Goal: Check status: Check status

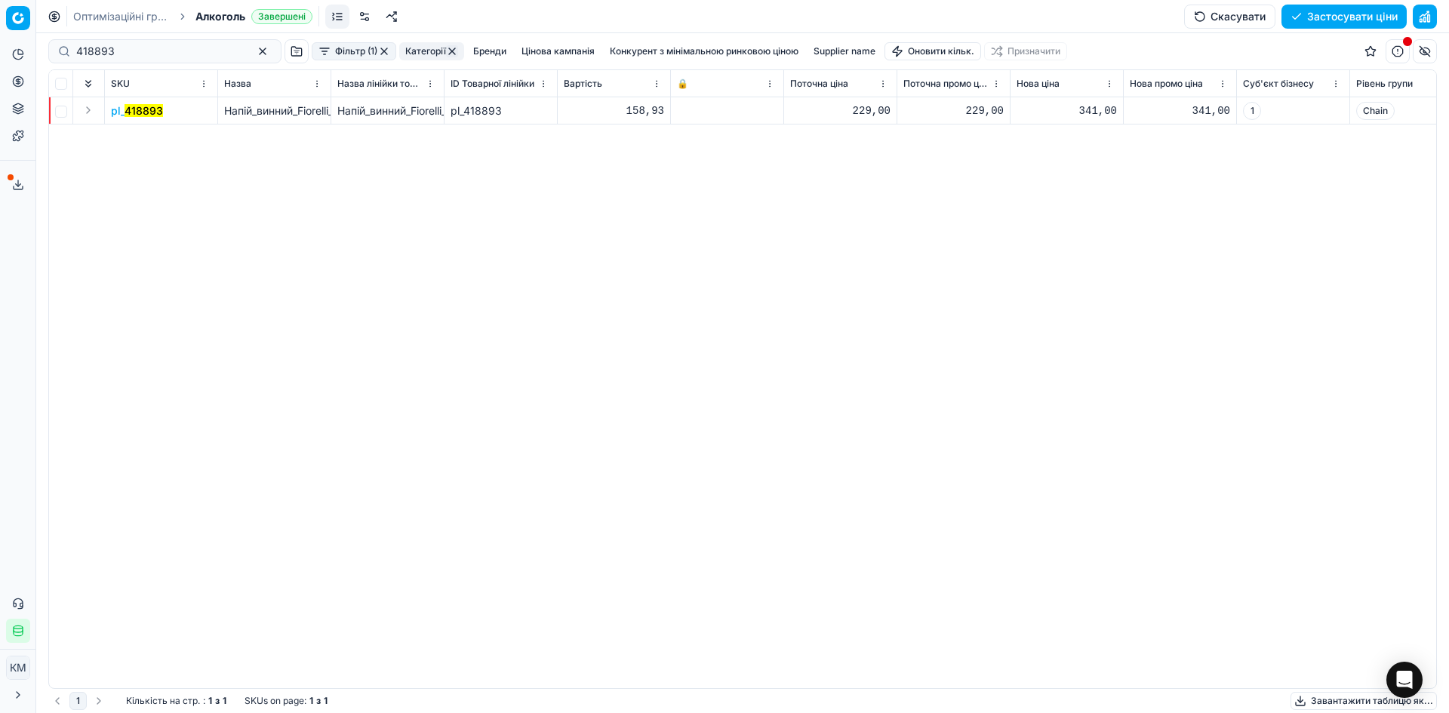
click at [143, 107] on mark "418893" at bounding box center [144, 110] width 38 height 13
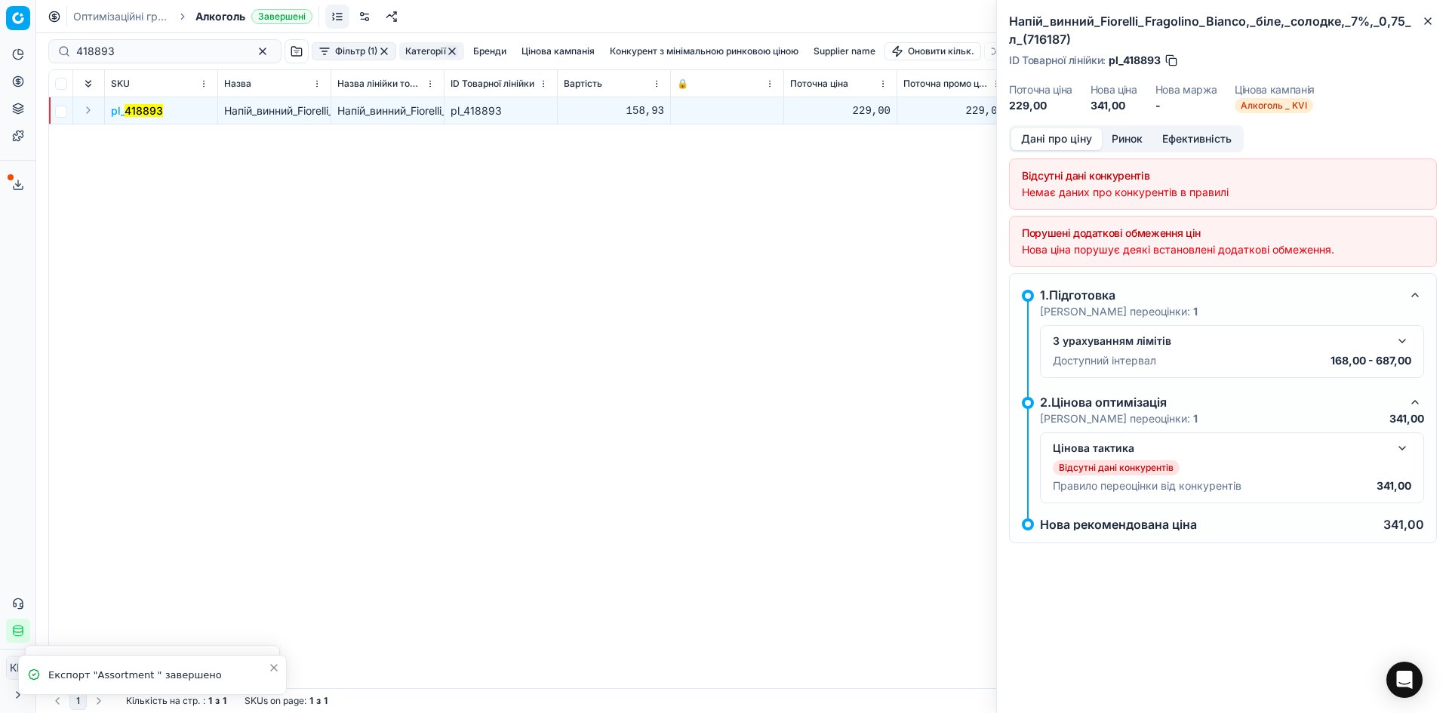
click at [1118, 143] on button "Ринок" at bounding box center [1127, 139] width 51 height 22
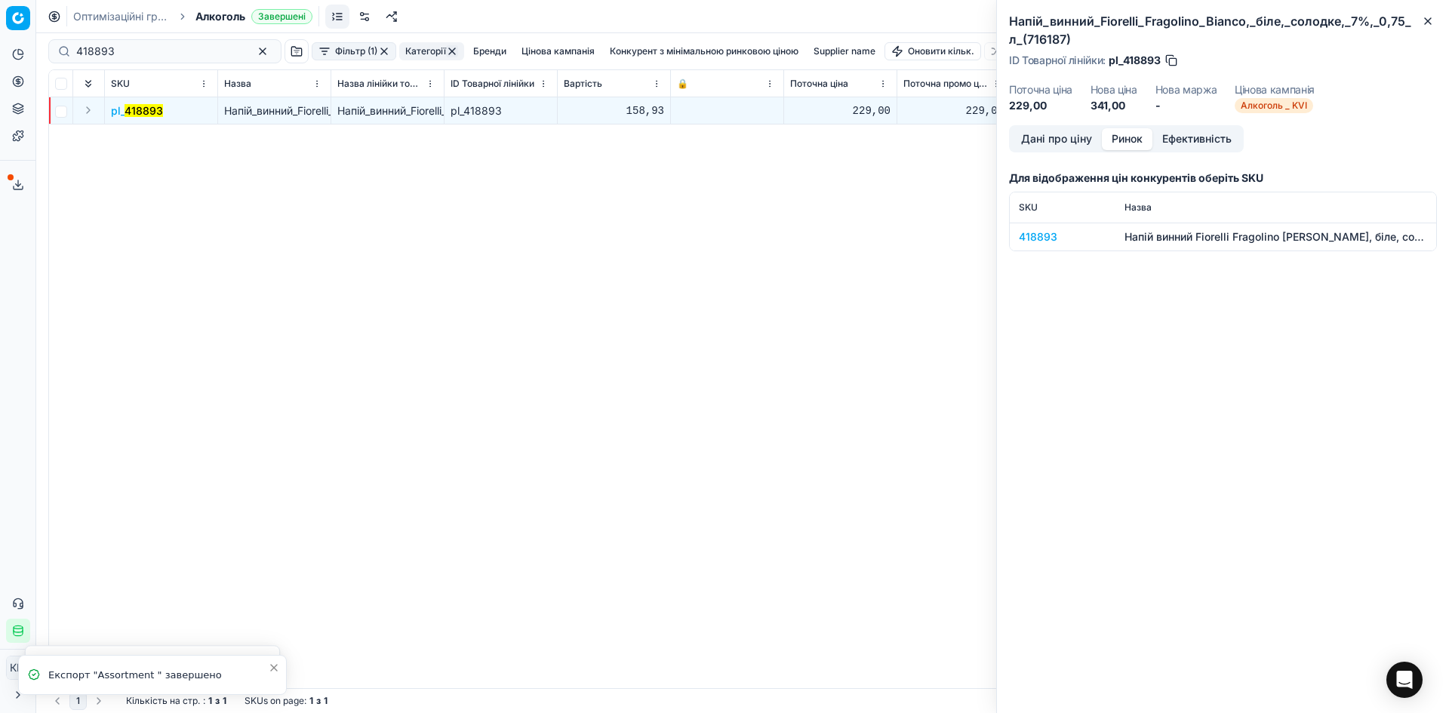
click at [1032, 239] on div "418893" at bounding box center [1063, 236] width 88 height 15
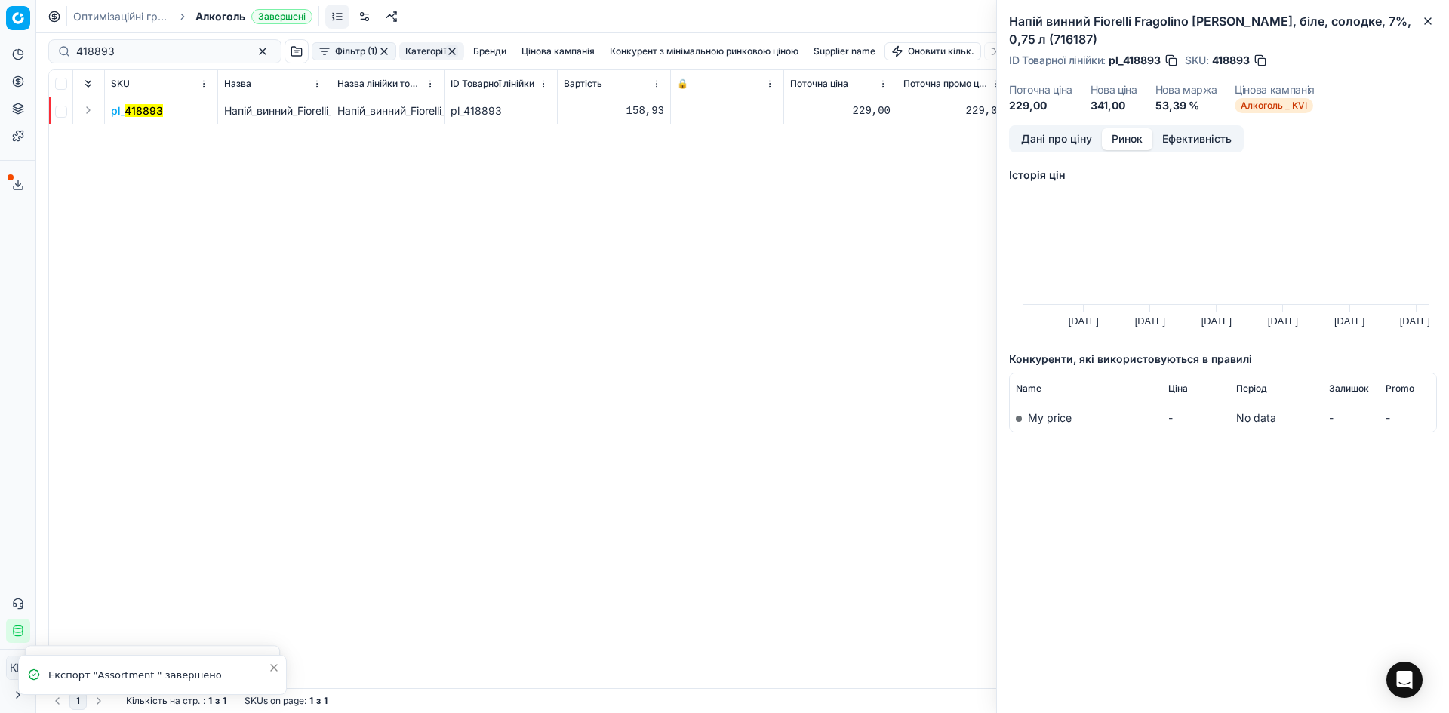
click at [1127, 139] on button "Ринок" at bounding box center [1127, 139] width 51 height 22
click at [1130, 137] on button "Ринок" at bounding box center [1127, 139] width 51 height 22
click at [137, 111] on mark "418893" at bounding box center [144, 110] width 38 height 13
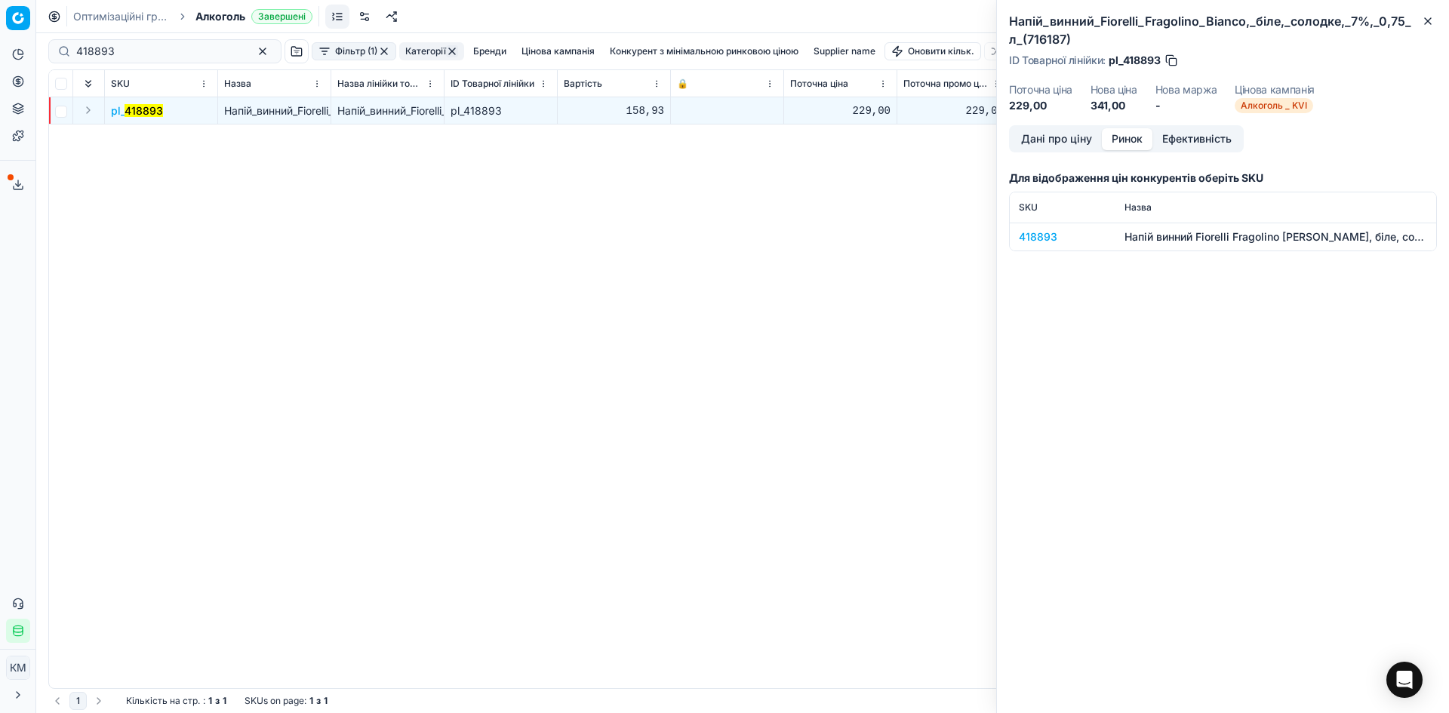
click at [1056, 232] on div "418893" at bounding box center [1063, 236] width 88 height 15
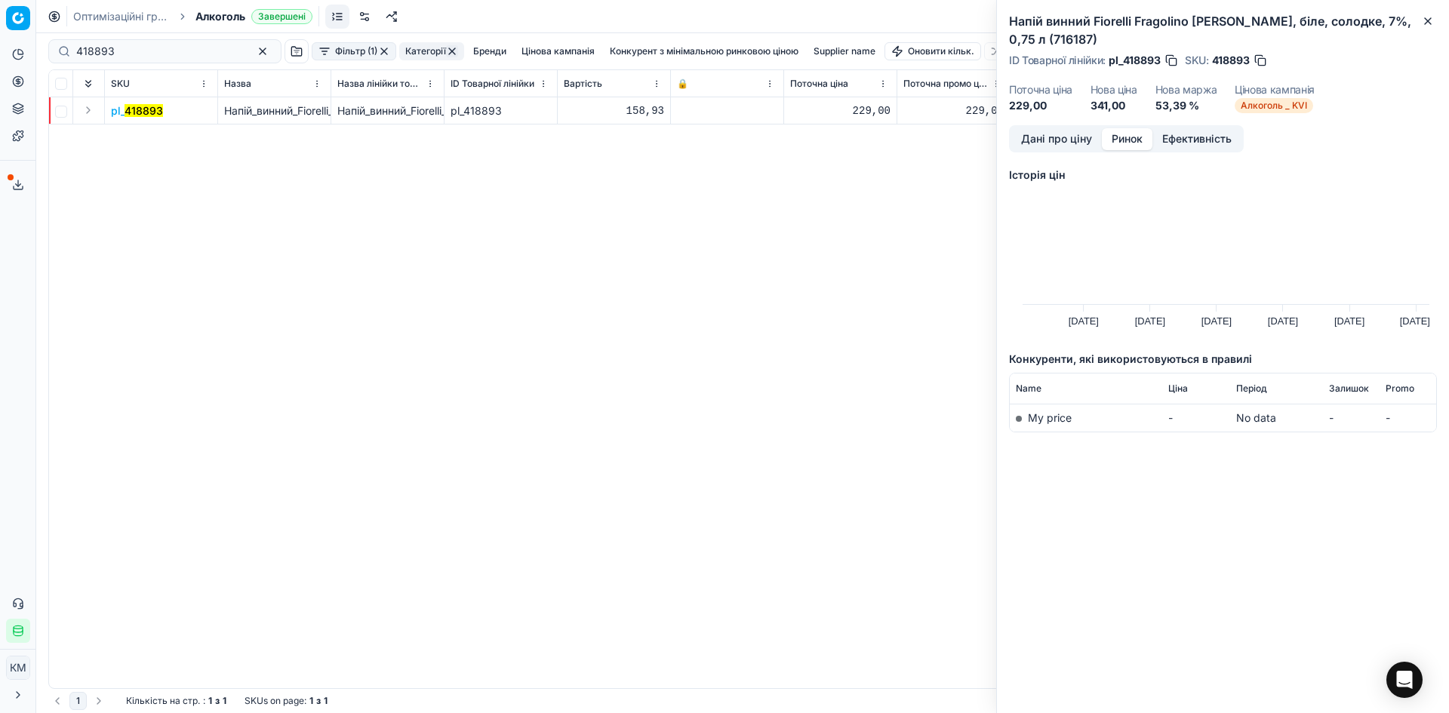
click at [1133, 137] on button "Ринок" at bounding box center [1127, 139] width 51 height 22
click at [92, 53] on input "418893" at bounding box center [158, 51] width 165 height 15
drag, startPoint x: 92, startPoint y: 53, endPoint x: 457, endPoint y: 36, distance: 365.6
click at [93, 53] on input "418893" at bounding box center [158, 51] width 165 height 15
click at [129, 109] on mark "418893" at bounding box center [144, 110] width 38 height 13
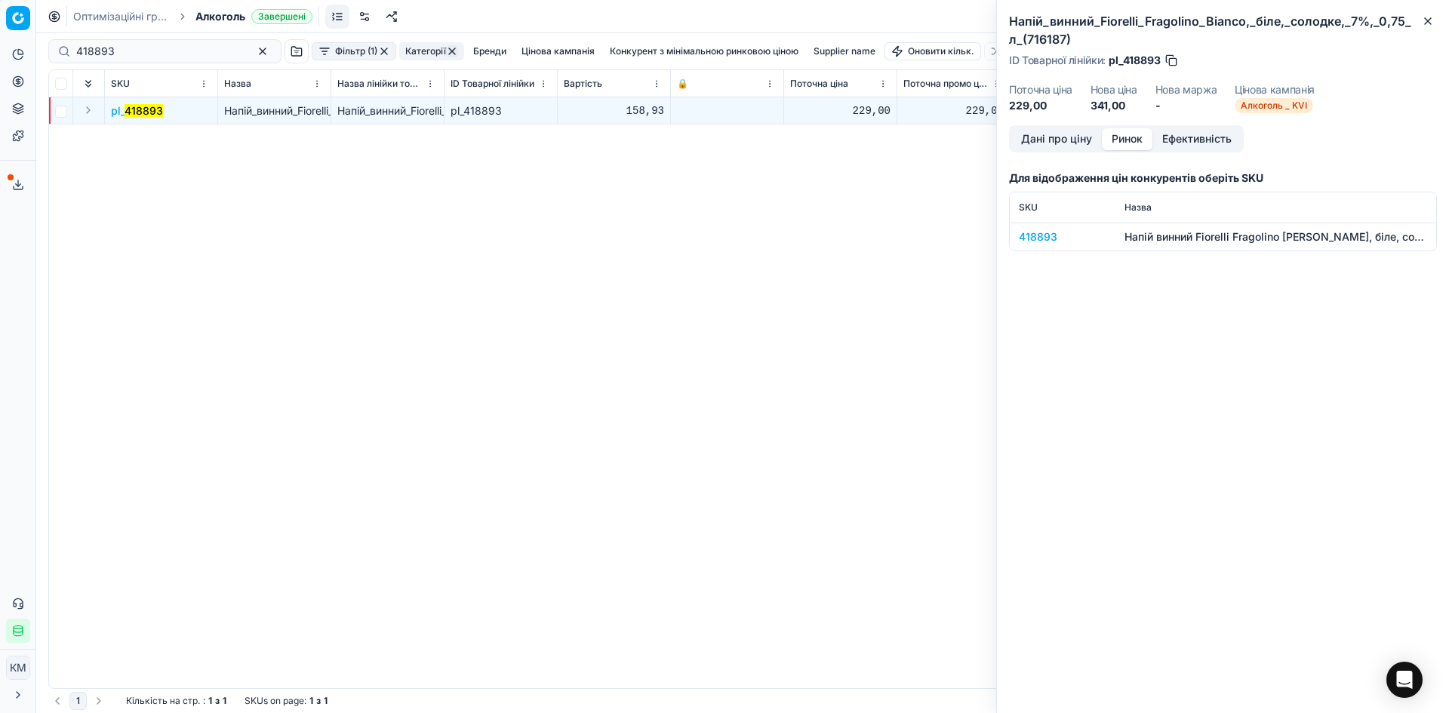
click at [126, 113] on mark "418893" at bounding box center [144, 110] width 38 height 13
click at [1041, 139] on button "Дані про ціну" at bounding box center [1056, 139] width 91 height 22
